Goal: Task Accomplishment & Management: Use online tool/utility

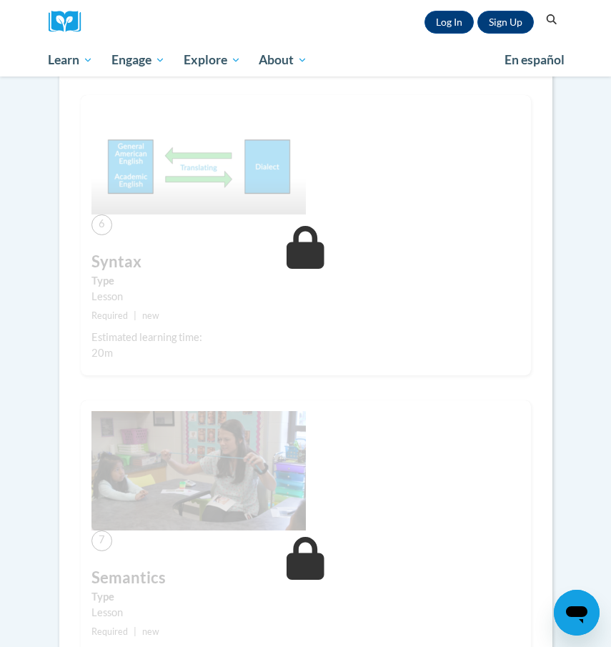
scroll to position [2322, 0]
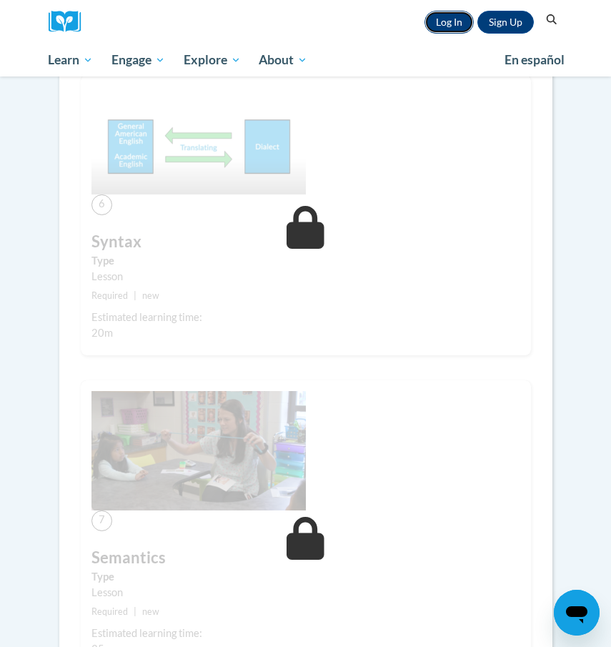
click at [448, 20] on link "Log In" at bounding box center [448, 22] width 49 height 23
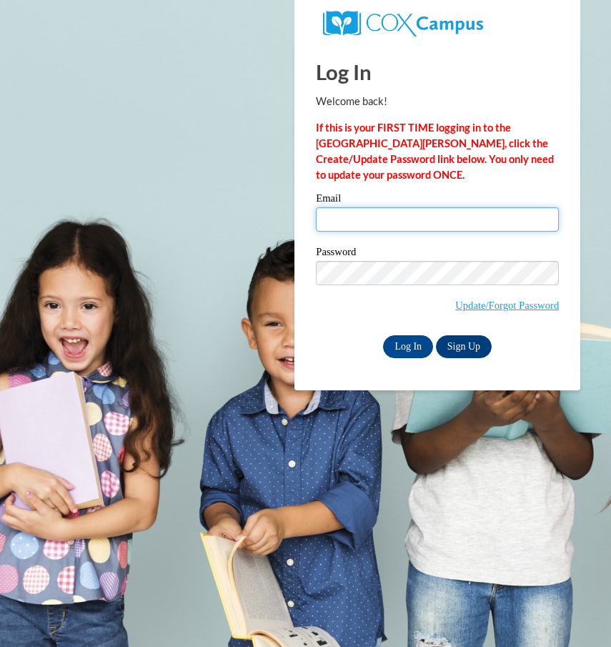
click at [415, 217] on input "Email" at bounding box center [437, 219] width 243 height 24
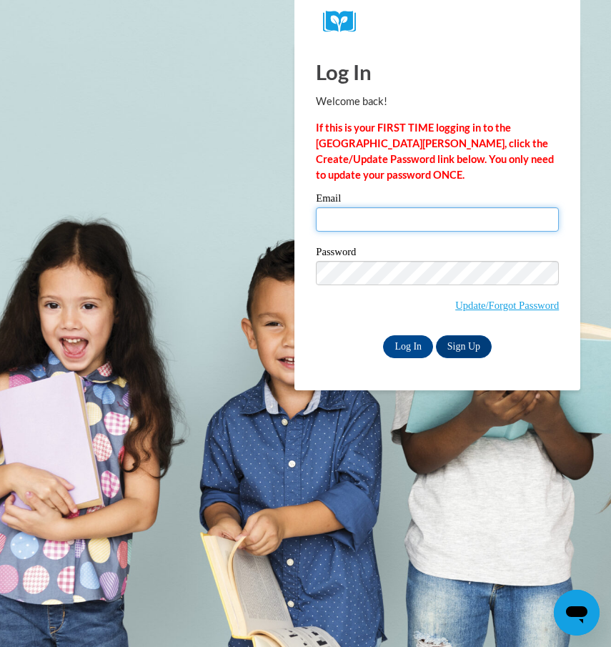
type input "chayilq01@gmail.com"
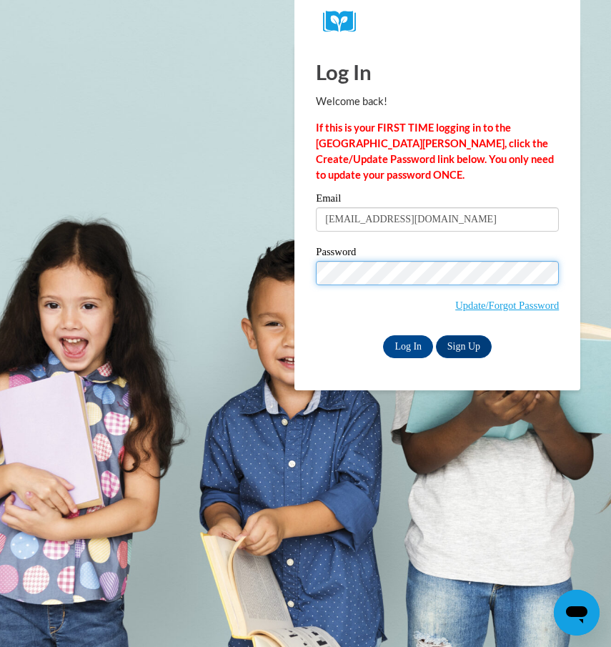
click at [383, 335] on input "Log In" at bounding box center [408, 346] width 50 height 23
click at [401, 344] on input "Log In" at bounding box center [408, 346] width 50 height 23
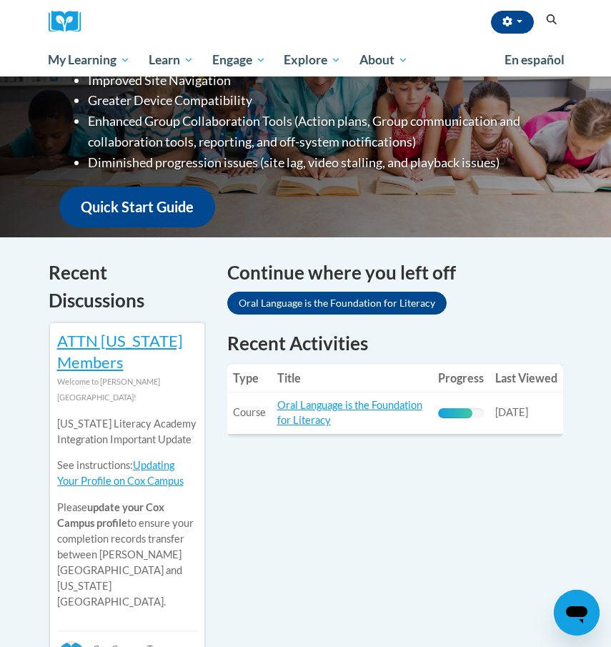
scroll to position [517, 0]
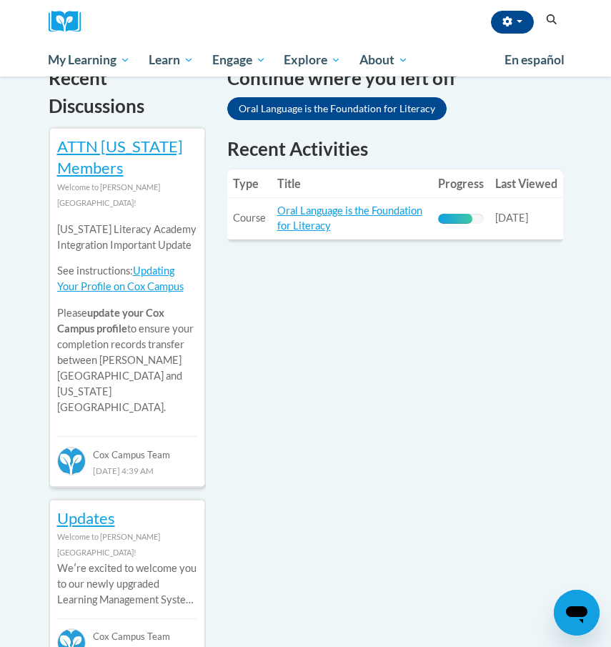
click at [357, 197] on td "Title: Oral Language is the Foundation for Literacy" at bounding box center [352, 217] width 161 height 41
click at [339, 204] on link "Oral Language is the Foundation for Literacy" at bounding box center [349, 217] width 145 height 27
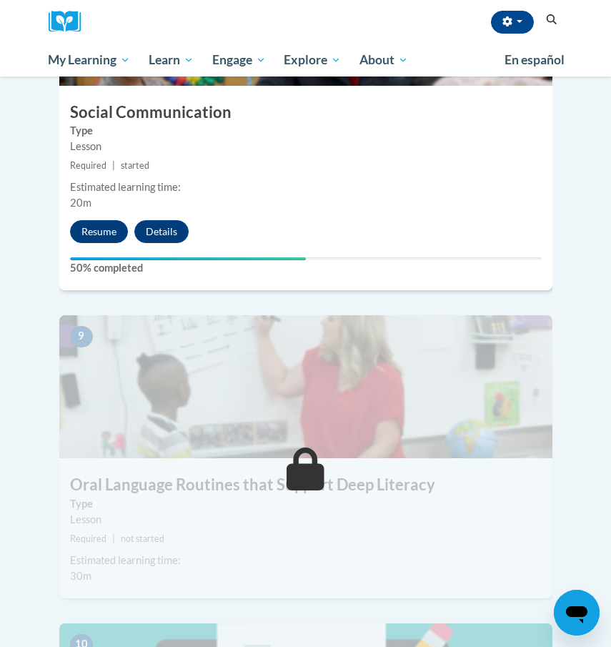
scroll to position [3127, 0]
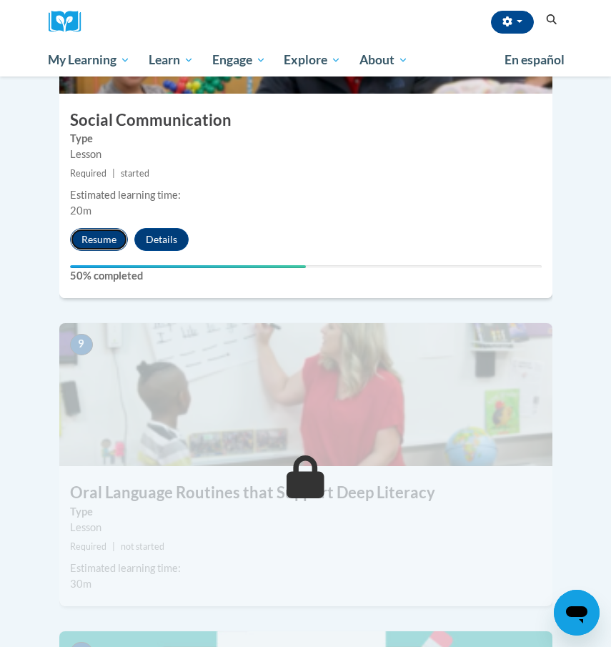
click at [101, 228] on button "Resume" at bounding box center [99, 239] width 58 height 23
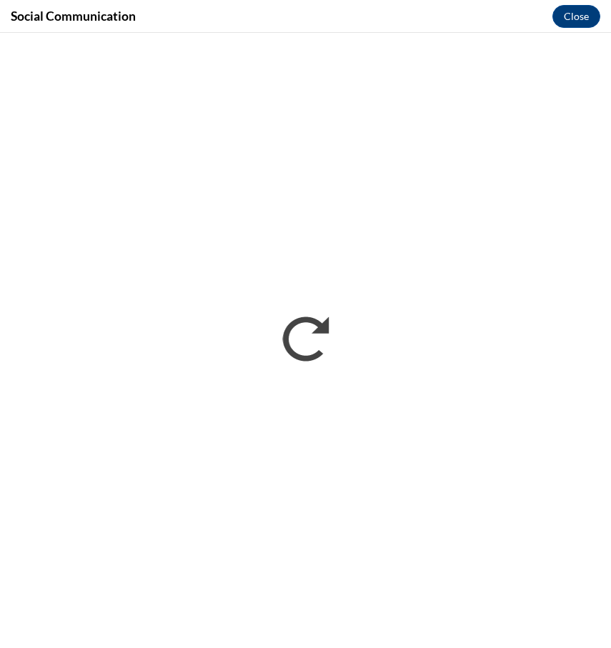
scroll to position [0, 0]
click at [586, 17] on button "Close" at bounding box center [576, 15] width 48 height 23
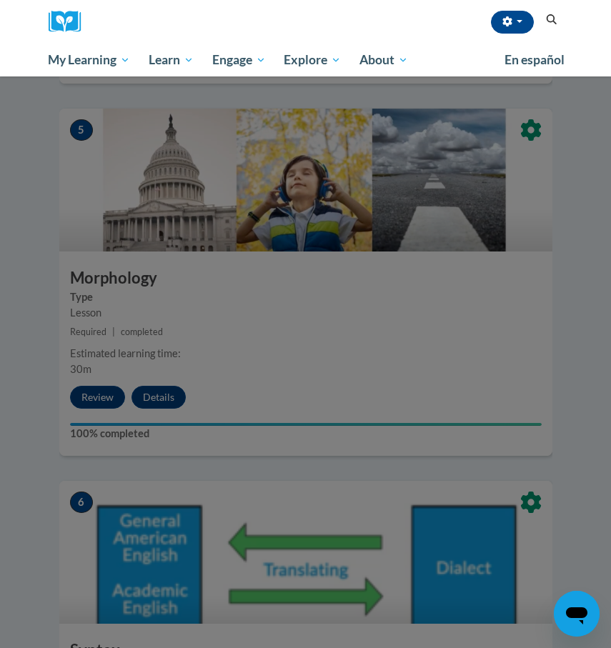
scroll to position [1771, 0]
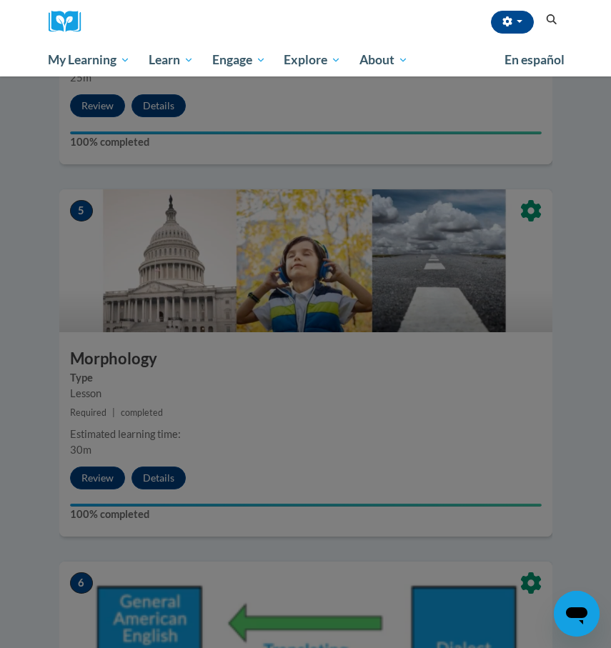
click at [209, 522] on div at bounding box center [305, 324] width 611 height 648
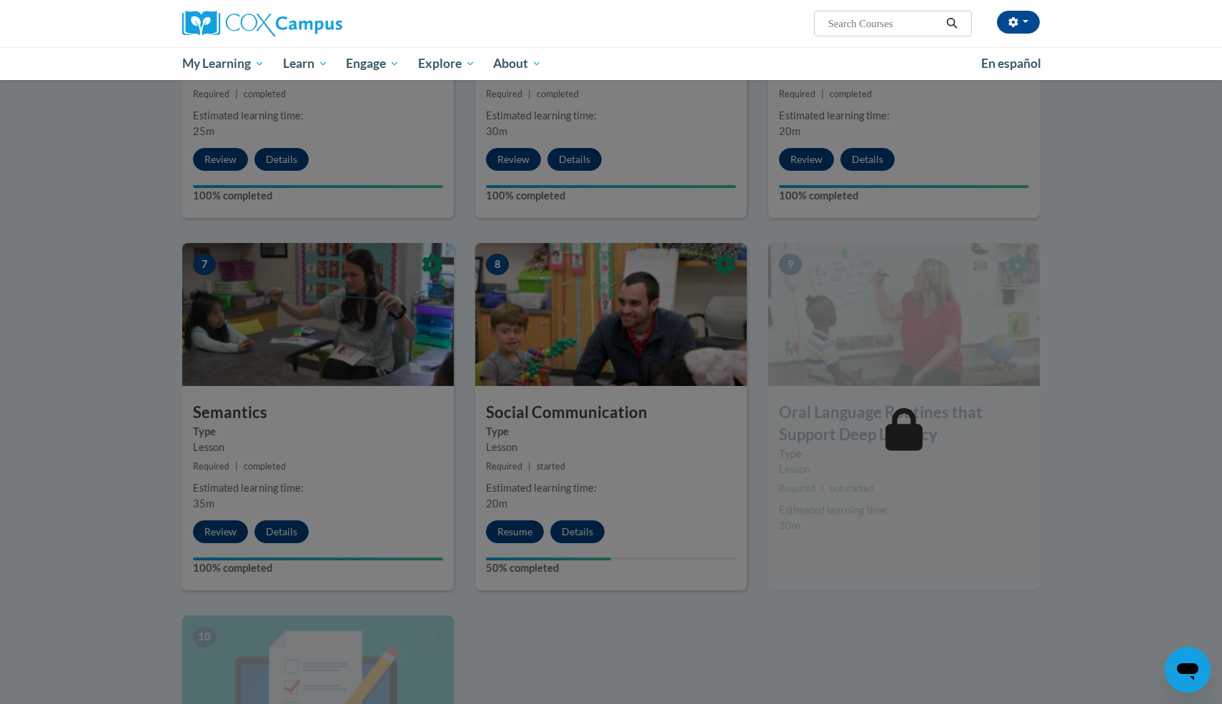
scroll to position [830, 0]
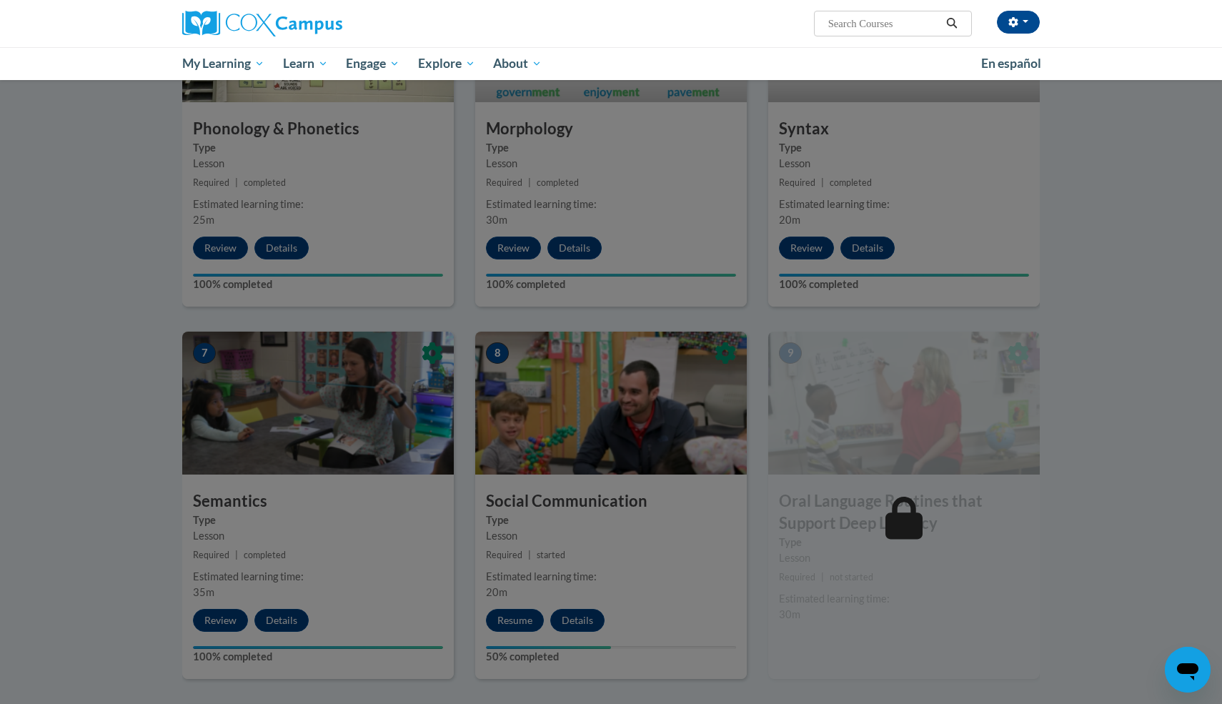
click at [577, 399] on div at bounding box center [611, 352] width 1222 height 704
click at [556, 604] on div at bounding box center [611, 352] width 1222 height 704
click at [515, 621] on div at bounding box center [611, 352] width 1222 height 704
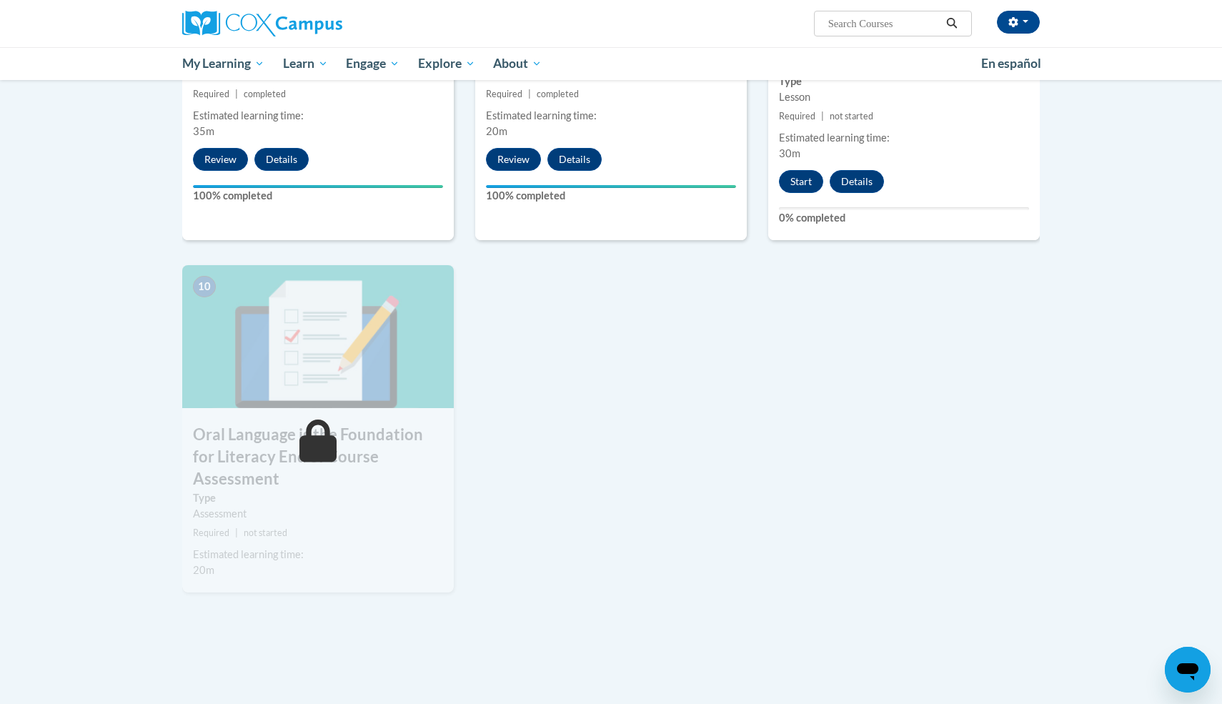
scroll to position [1300, 0]
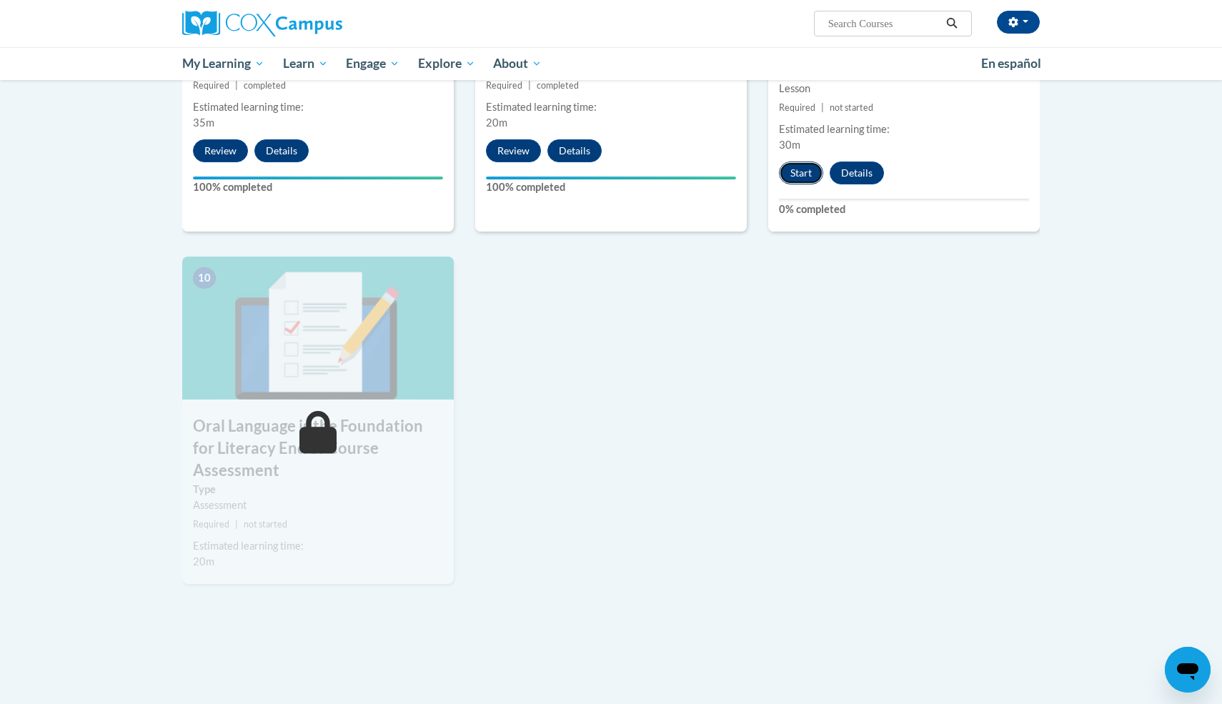
click at [795, 167] on button "Start" at bounding box center [801, 172] width 44 height 23
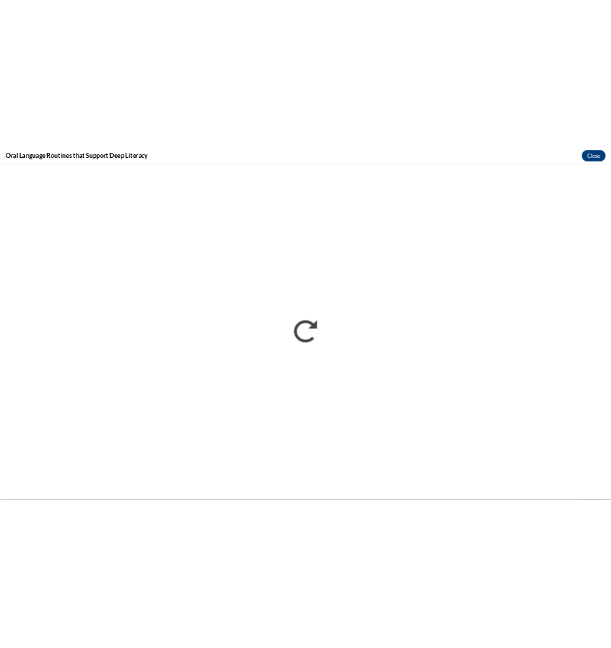
scroll to position [0, 0]
